Goal: Obtain resource: Download file/media

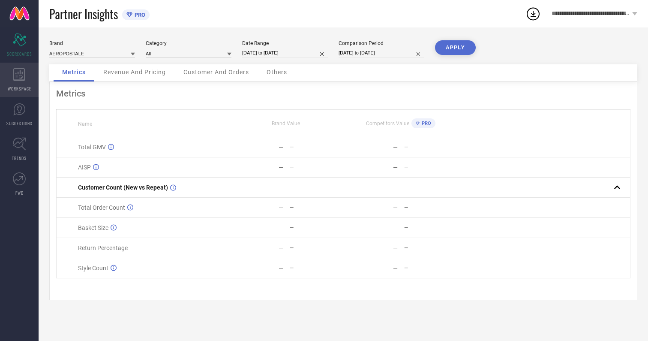
click at [19, 80] on icon at bounding box center [19, 74] width 12 height 13
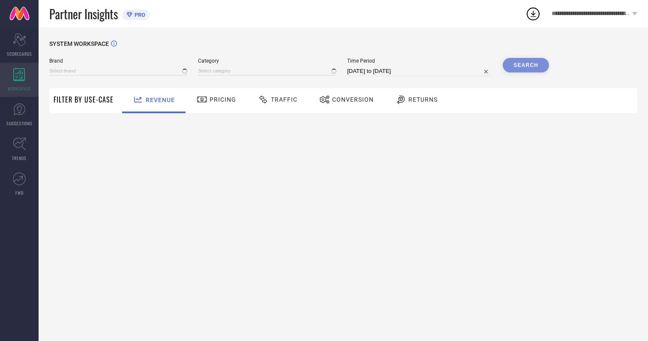
type input "AEROPOSTALE"
type input "All"
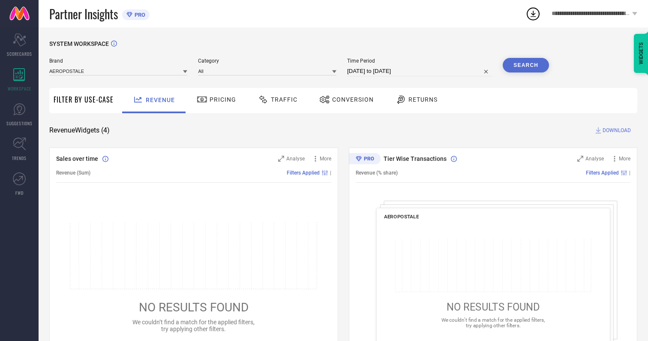
click at [350, 99] on span "Conversion" at bounding box center [353, 99] width 42 height 7
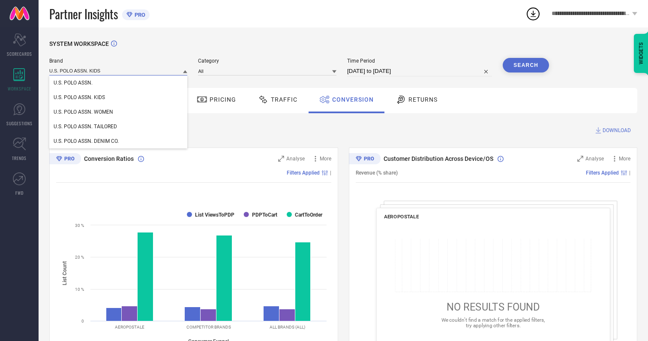
type input "U.S. POLO ASSN. KIDS"
click at [79, 98] on span "U.S. POLO ASSN. KIDS" at bounding box center [79, 97] width 51 height 6
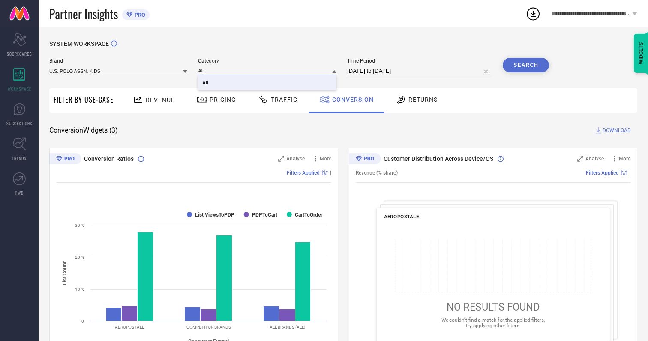
type input "All"
click at [206, 83] on span "All" at bounding box center [205, 83] width 6 height 6
click at [420, 71] on input "[DATE] to [DATE]" at bounding box center [419, 71] width 145 height 10
select select "6"
select select "2025"
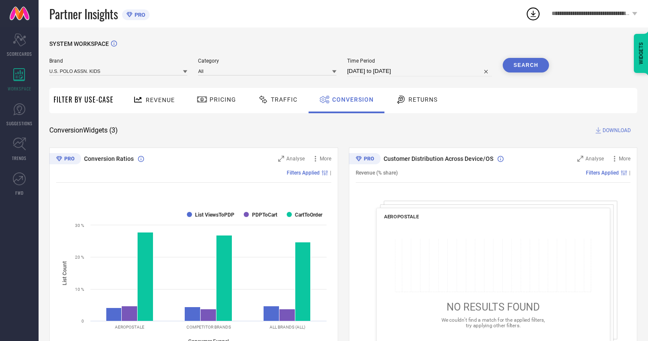
select select "7"
select select "2025"
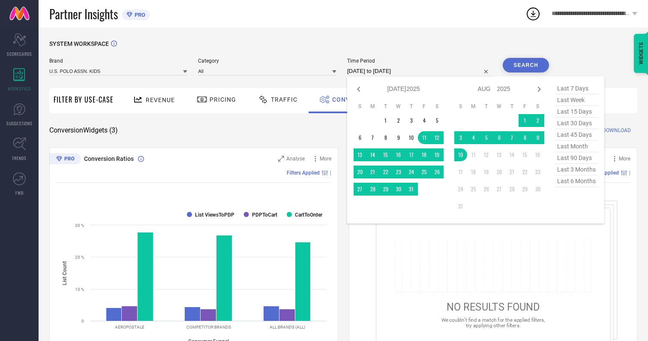
click at [462, 155] on td "10" at bounding box center [460, 154] width 13 height 13
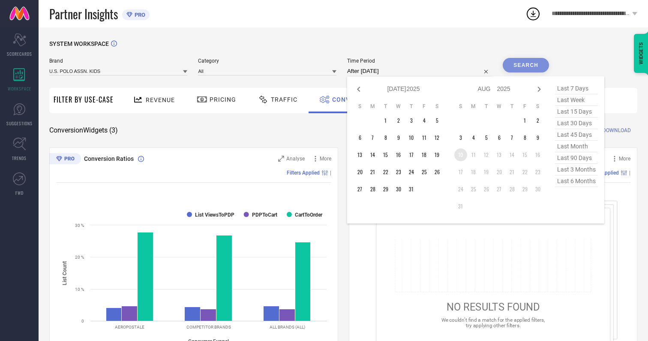
type input "10-08-2025 to 10-08-2025"
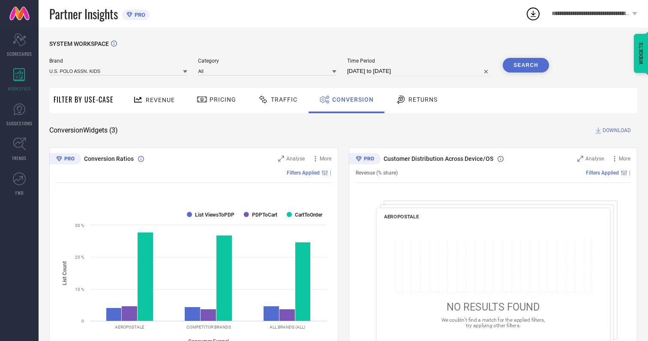
click at [526, 65] on button "Search" at bounding box center [526, 65] width 46 height 15
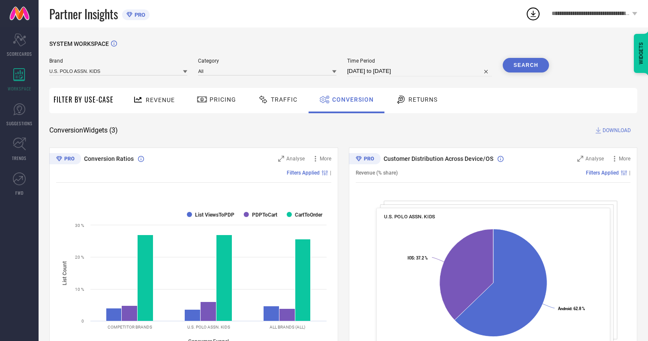
click at [617, 130] on span "DOWNLOAD" at bounding box center [617, 130] width 28 height 9
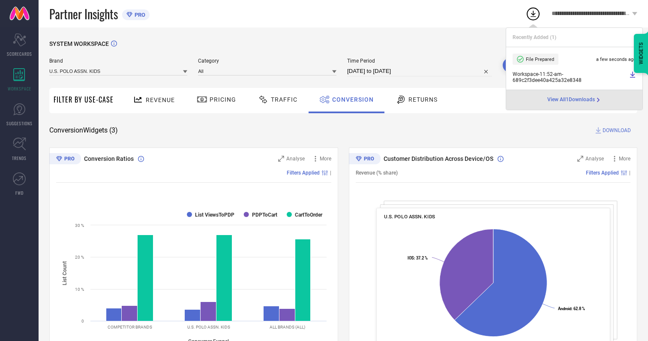
click at [351, 99] on span "Conversion" at bounding box center [353, 99] width 42 height 7
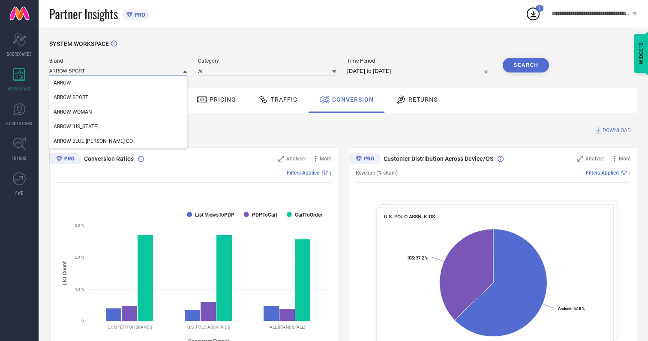
type input "ARROW SPORT"
click at [71, 98] on span "ARROW SPORT" at bounding box center [71, 97] width 35 height 6
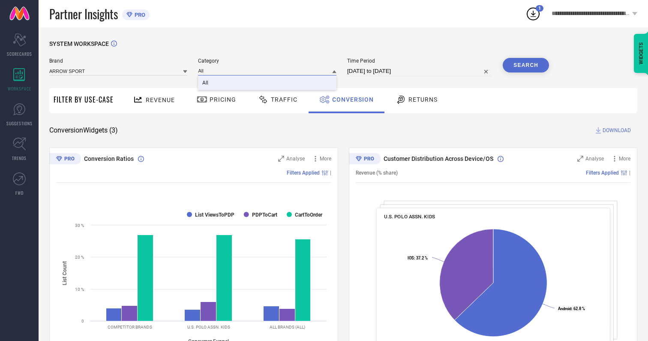
type input "All"
click at [206, 83] on span "All" at bounding box center [205, 83] width 6 height 6
click at [526, 65] on button "Search" at bounding box center [526, 65] width 46 height 15
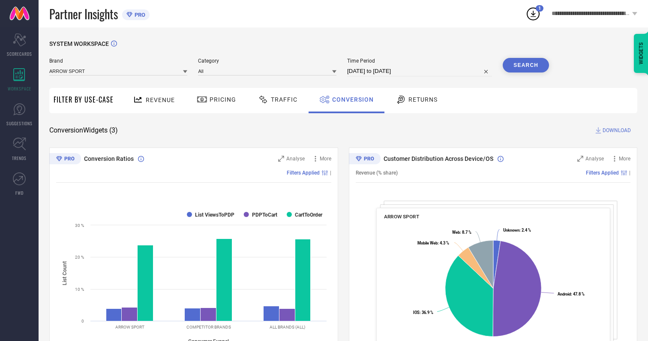
click at [617, 130] on span "DOWNLOAD" at bounding box center [617, 130] width 28 height 9
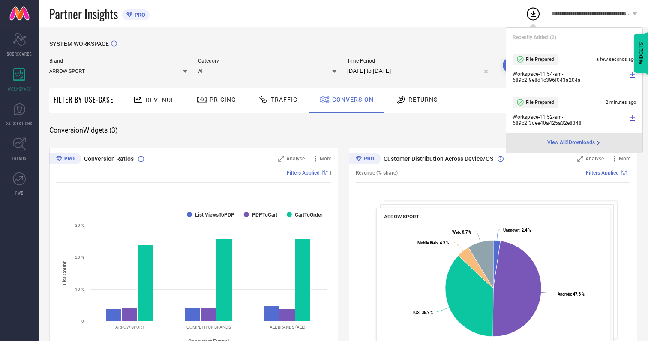
click at [351, 99] on span "Conversion" at bounding box center [353, 99] width 42 height 7
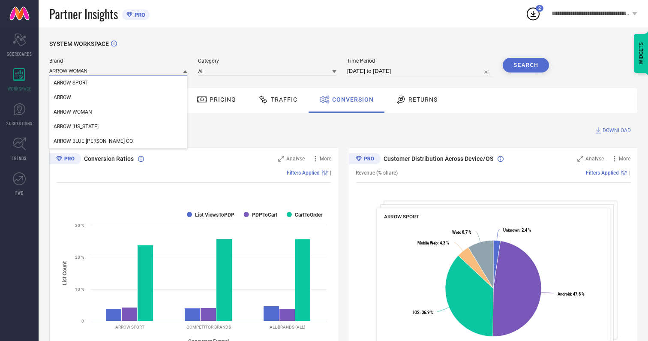
type input "ARROW WOMAN"
click at [73, 112] on span "ARROW WOMAN" at bounding box center [73, 112] width 39 height 6
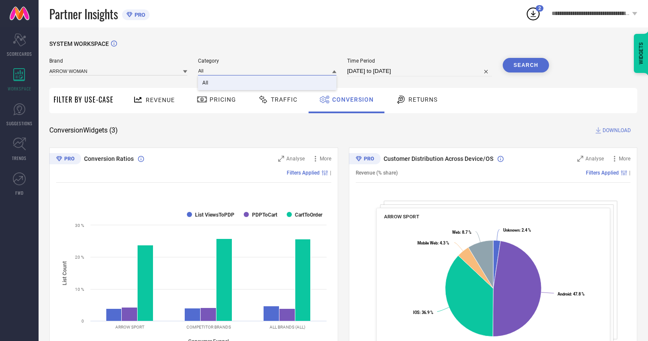
type input "All"
click at [206, 83] on span "All" at bounding box center [205, 83] width 6 height 6
click at [526, 65] on button "Search" at bounding box center [526, 65] width 46 height 15
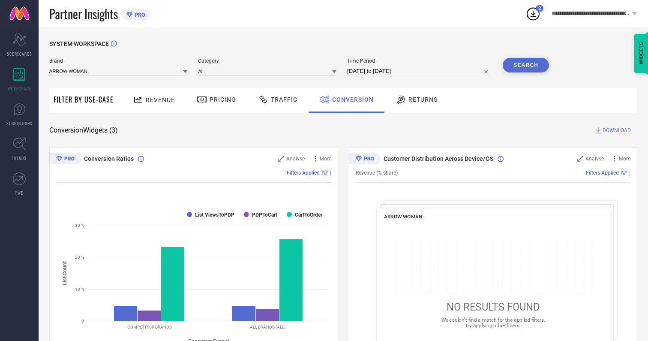
click at [617, 130] on span "DOWNLOAD" at bounding box center [617, 130] width 28 height 9
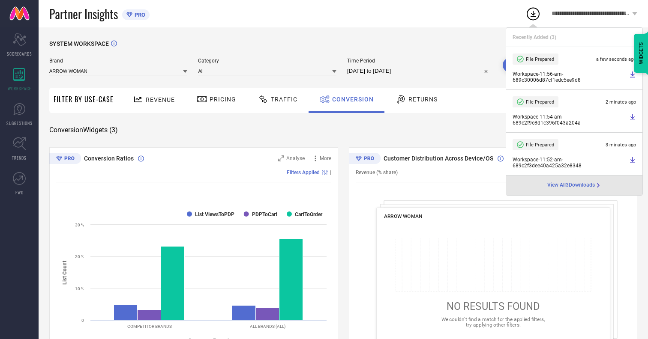
click at [351, 99] on span "Conversion" at bounding box center [353, 99] width 42 height 7
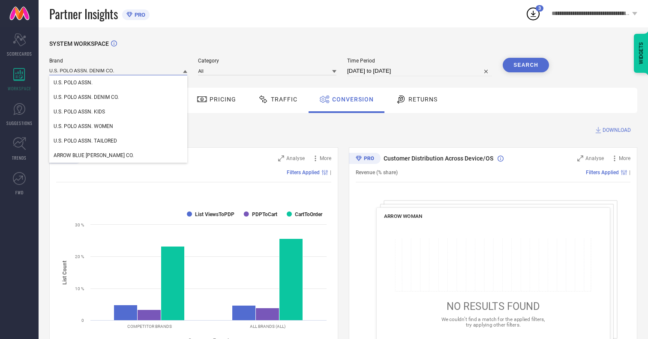
type input "U.S. POLO ASSN. DENIM CO."
click at [86, 98] on span "U.S. POLO ASSN. DENIM CO." at bounding box center [86, 97] width 65 height 6
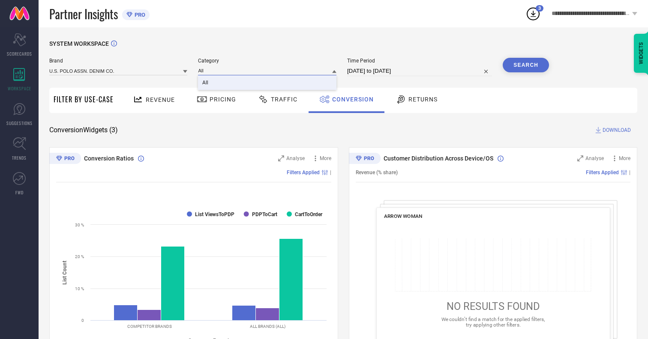
type input "All"
click at [206, 83] on span "All" at bounding box center [205, 83] width 6 height 6
click at [526, 65] on button "Search" at bounding box center [526, 65] width 46 height 15
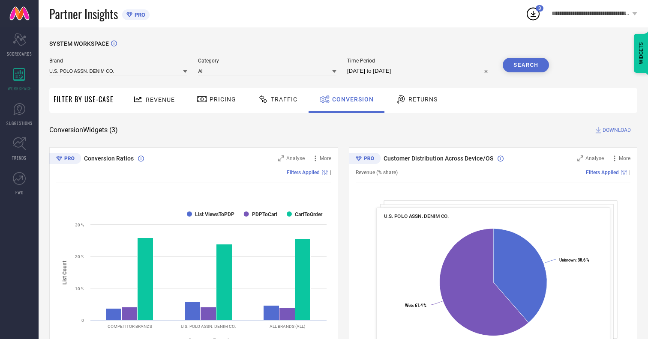
click at [617, 130] on span "DOWNLOAD" at bounding box center [617, 130] width 28 height 9
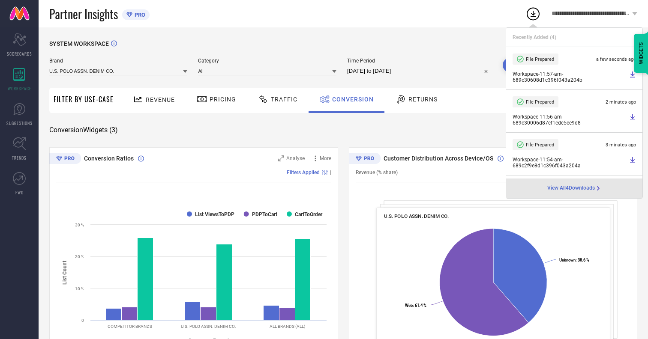
click at [351, 99] on span "Conversion" at bounding box center [353, 99] width 42 height 7
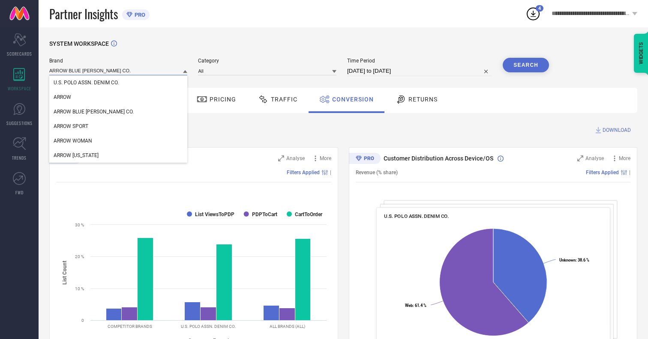
type input "ARROW BLUE JEAN CO."
click at [81, 112] on span "ARROW BLUE JEAN CO." at bounding box center [94, 112] width 80 height 6
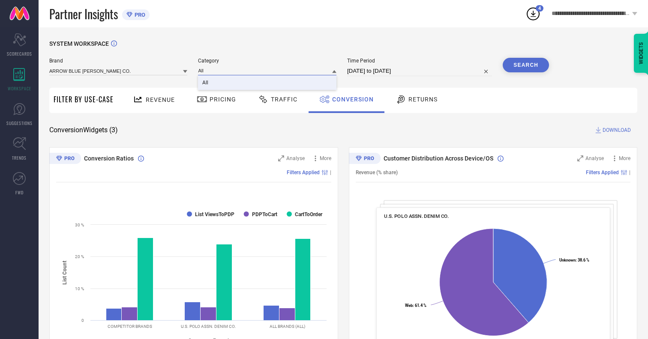
type input "All"
click at [206, 83] on span "All" at bounding box center [205, 83] width 6 height 6
click at [526, 65] on button "Search" at bounding box center [526, 65] width 46 height 15
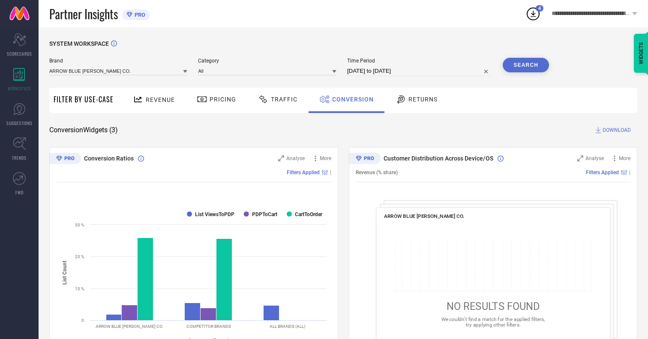
click at [617, 130] on span "DOWNLOAD" at bounding box center [617, 130] width 28 height 9
click at [351, 99] on span "Conversion" at bounding box center [353, 99] width 42 height 7
type input "FLYING MACHINE"
click at [74, 83] on span "FLYING MACHINE" at bounding box center [74, 83] width 41 height 6
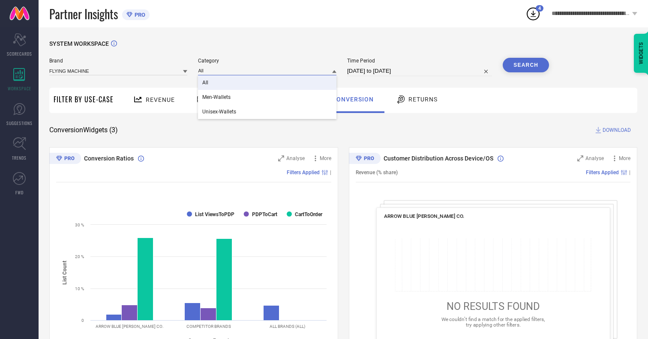
type input "All"
click at [206, 83] on span "All" at bounding box center [205, 83] width 6 height 6
click at [526, 65] on button "Search" at bounding box center [526, 65] width 46 height 15
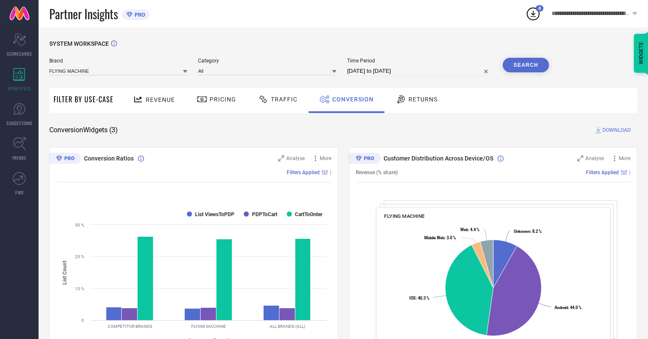
click at [617, 130] on span "DOWNLOAD" at bounding box center [617, 130] width 28 height 9
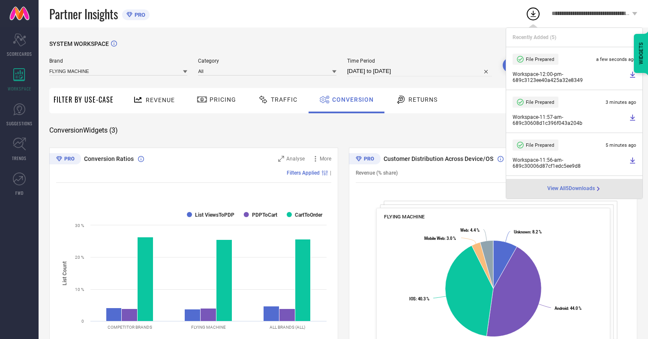
click at [351, 99] on span "Conversion" at bounding box center [353, 99] width 42 height 7
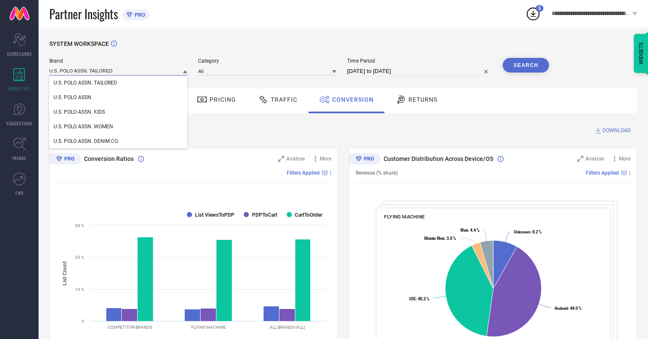
type input "U.S. POLO ASSN. TAILORED"
click at [85, 83] on span "U.S. POLO ASSN. TAILORED" at bounding box center [85, 83] width 63 height 6
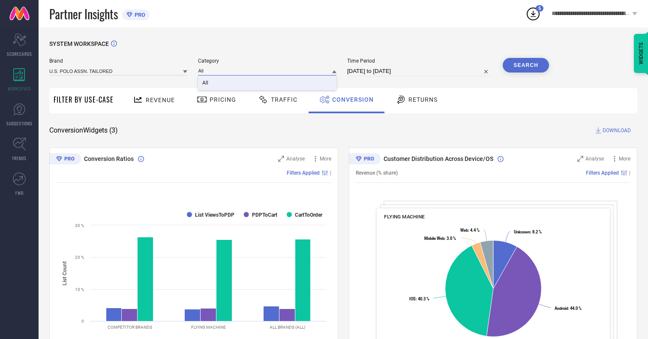
type input "All"
click at [206, 83] on span "All" at bounding box center [205, 83] width 6 height 6
click at [526, 65] on button "Search" at bounding box center [526, 65] width 46 height 15
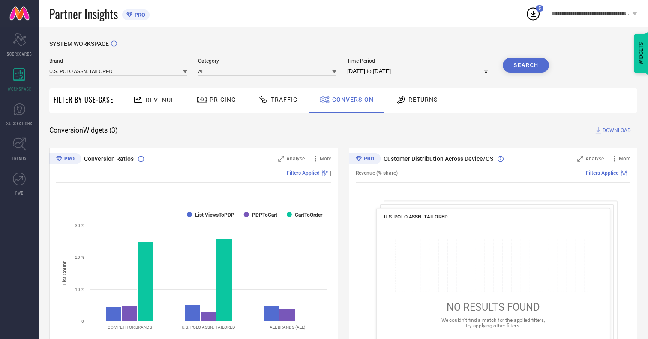
click at [617, 130] on span "DOWNLOAD" at bounding box center [617, 130] width 28 height 9
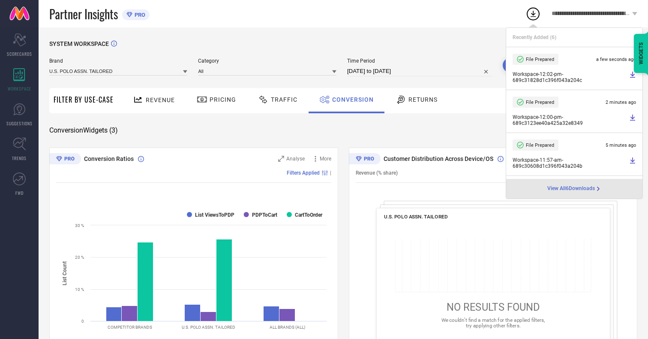
click at [351, 99] on span "Conversion" at bounding box center [353, 99] width 42 height 7
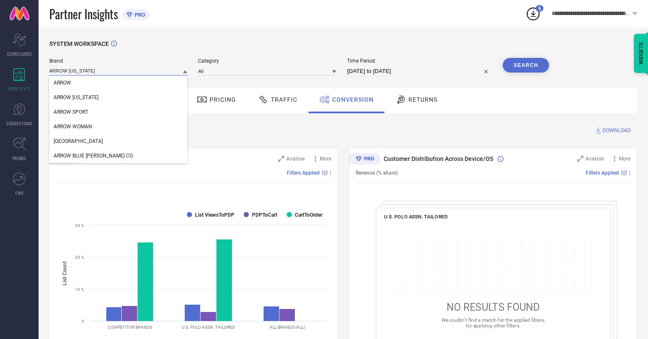
type input "ARROW NEW YORK"
click at [75, 98] on span "ARROW NEW YORK" at bounding box center [76, 97] width 45 height 6
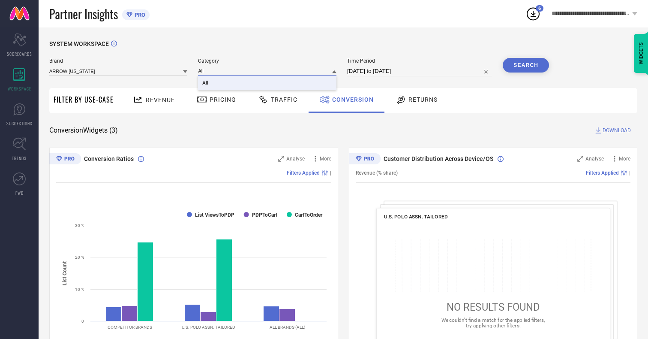
type input "All"
click at [206, 83] on span "All" at bounding box center [205, 83] width 6 height 6
click at [526, 65] on button "Search" at bounding box center [526, 65] width 46 height 15
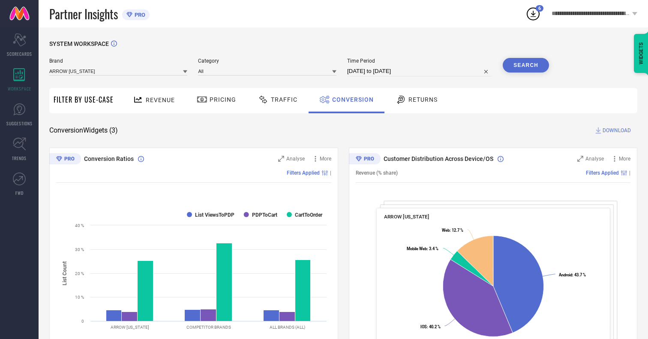
click at [617, 130] on span "DOWNLOAD" at bounding box center [617, 130] width 28 height 9
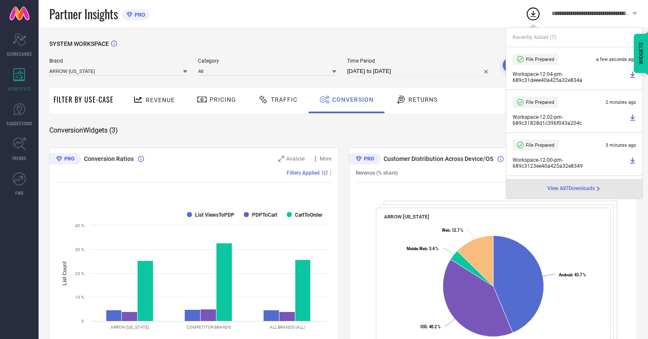
click at [351, 99] on span "Conversion" at bounding box center [353, 99] width 42 height 7
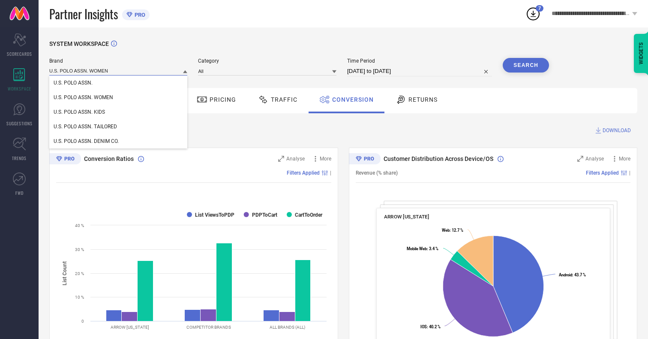
type input "U.S. POLO ASSN. WOMEN"
click at [83, 98] on span "U.S. POLO ASSN. WOMEN" at bounding box center [84, 97] width 60 height 6
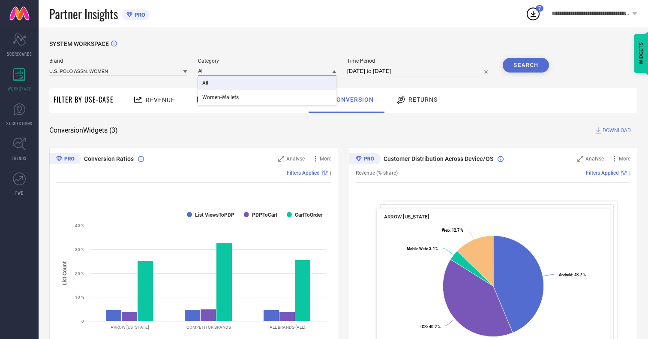
type input "All"
click at [206, 83] on span "All" at bounding box center [205, 83] width 6 height 6
click at [526, 65] on button "Search" at bounding box center [526, 65] width 46 height 15
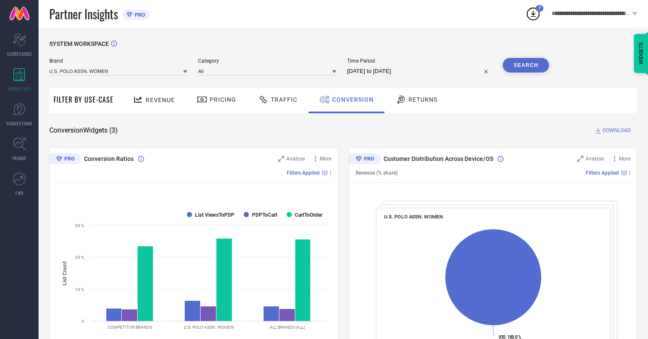
click at [617, 130] on span "DOWNLOAD" at bounding box center [617, 130] width 28 height 9
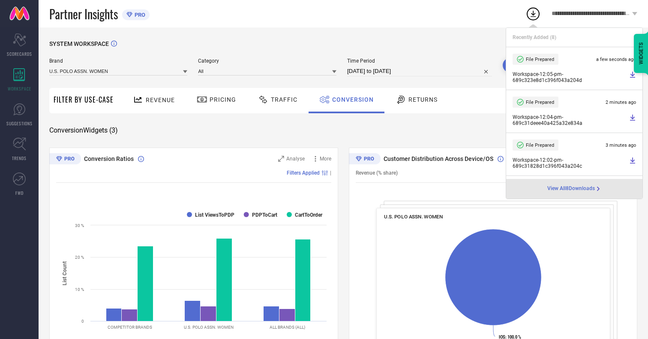
click at [351, 99] on span "Conversion" at bounding box center [353, 99] width 42 height 7
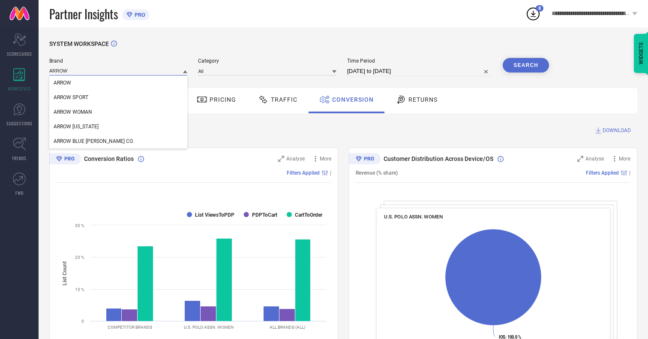
type input "ARROW"
click at [62, 83] on span "ARROW" at bounding box center [63, 83] width 18 height 6
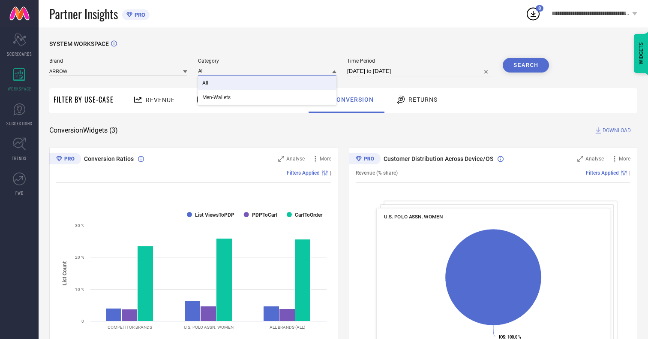
type input "All"
click at [206, 83] on span "All" at bounding box center [205, 83] width 6 height 6
click at [526, 65] on button "Search" at bounding box center [526, 65] width 46 height 15
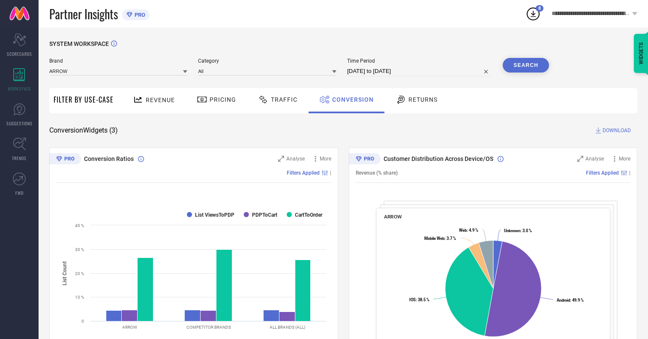
click at [617, 130] on span "DOWNLOAD" at bounding box center [617, 130] width 28 height 9
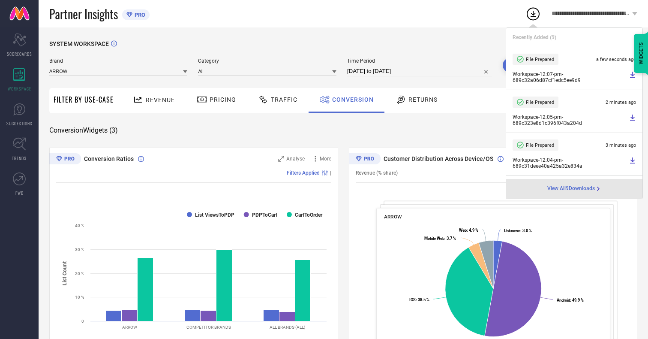
click at [351, 99] on span "Conversion" at bounding box center [353, 99] width 42 height 7
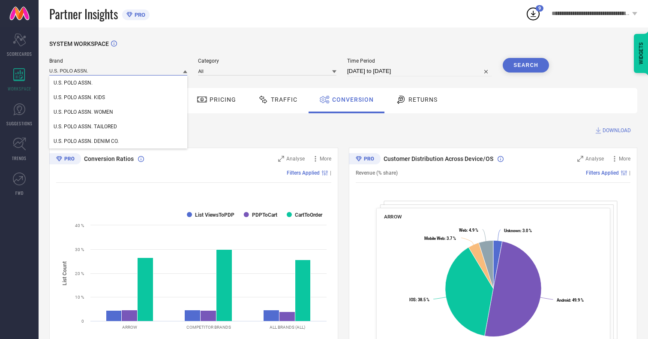
type input "U.S. POLO ASSN."
click at [73, 83] on span "U.S. POLO ASSN." at bounding box center [73, 83] width 39 height 6
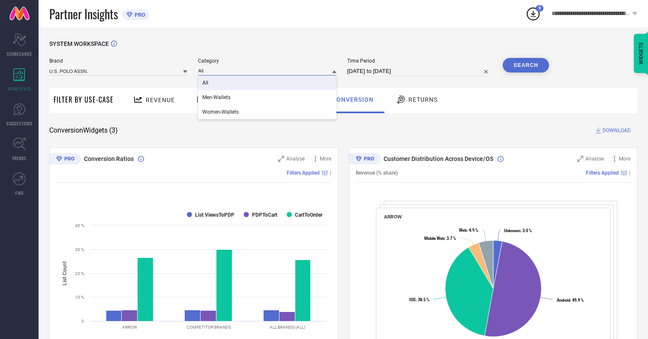
type input "All"
click at [206, 83] on span "All" at bounding box center [205, 83] width 6 height 6
click at [526, 65] on button "Search" at bounding box center [526, 65] width 46 height 15
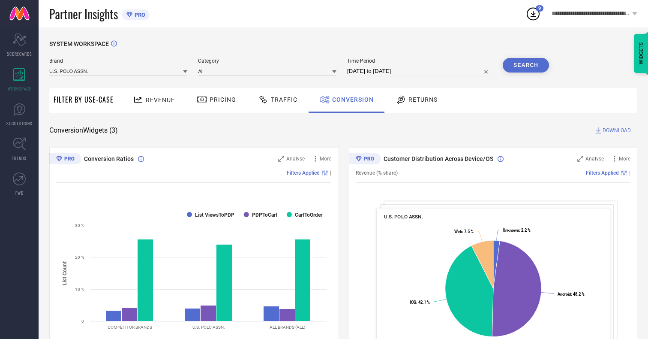
click at [617, 130] on span "DOWNLOAD" at bounding box center [617, 130] width 28 height 9
